Goal: Task Accomplishment & Management: Manage account settings

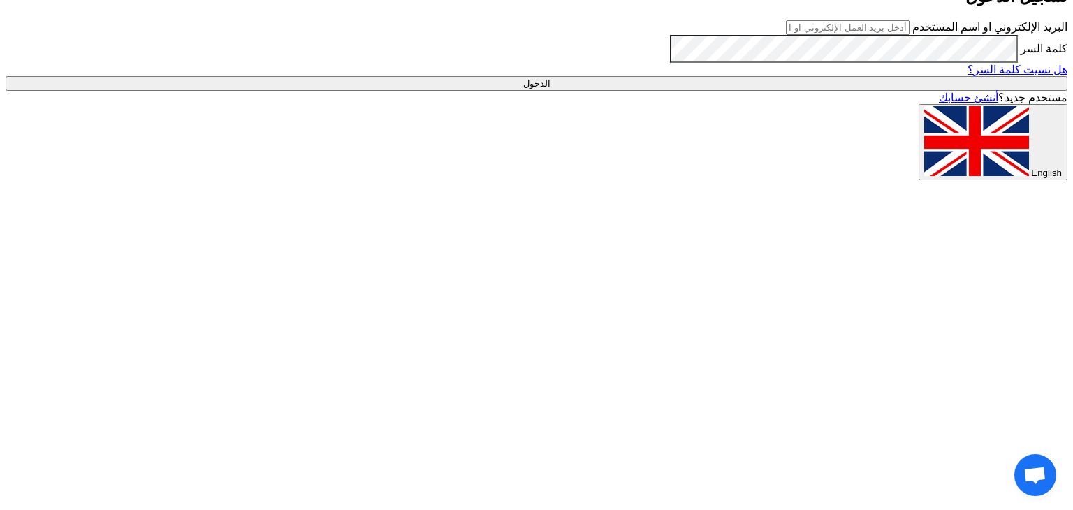
type input "[EMAIL_ADDRESS][DOMAIN_NAME]"
click at [799, 91] on input "الدخول" at bounding box center [537, 83] width 1062 height 15
click at [892, 91] on input "الدخول" at bounding box center [537, 83] width 1062 height 15
click at [832, 91] on div "البريد الإلكتروني او اسم المستخدم [EMAIL_ADDRESS][DOMAIN_NAME] كلمة السر هل نسي…" at bounding box center [537, 55] width 1062 height 71
click at [832, 91] on input "الدخول" at bounding box center [537, 83] width 1062 height 15
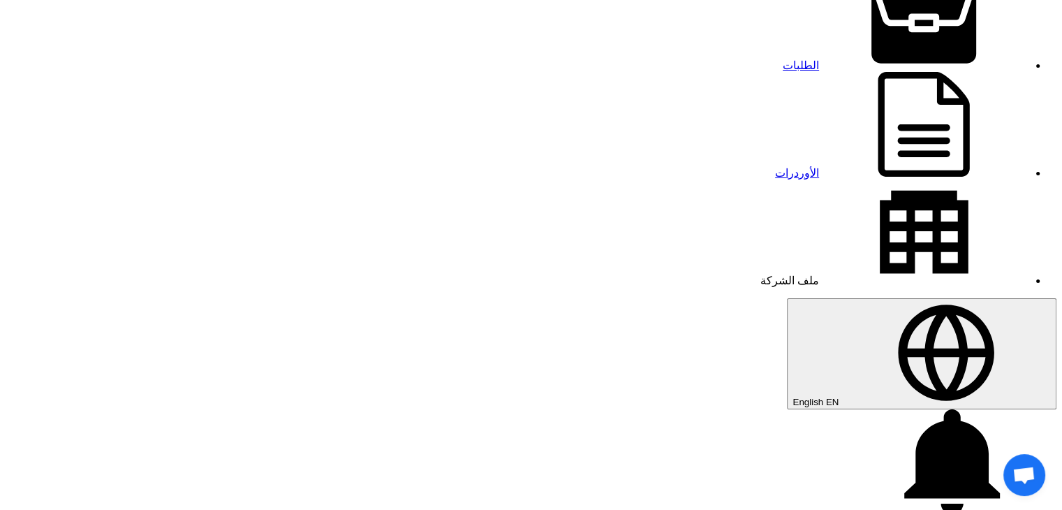
scroll to position [70, 0]
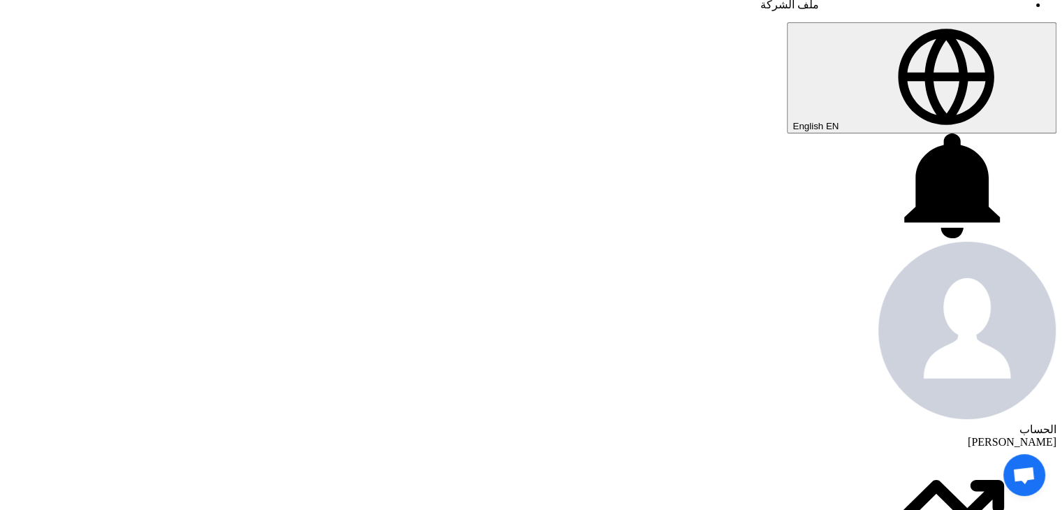
scroll to position [140, 0]
